Goal: Go to known website: Access a specific website the user already knows

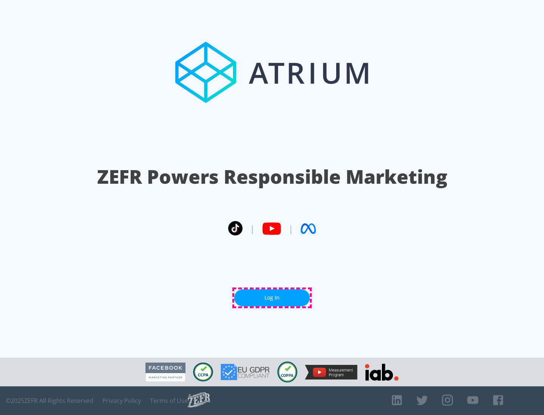
click at [272, 298] on link "Log In" at bounding box center [272, 298] width 76 height 17
